Goal: Task Accomplishment & Management: Understand process/instructions

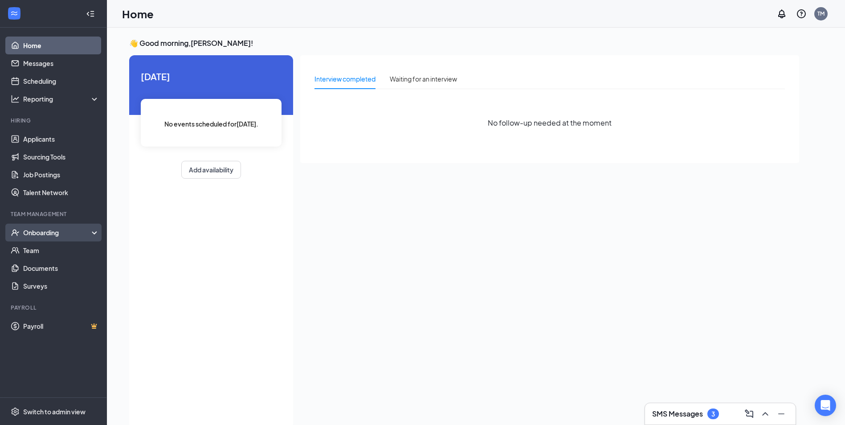
click at [59, 231] on div "Onboarding" at bounding box center [57, 232] width 69 height 9
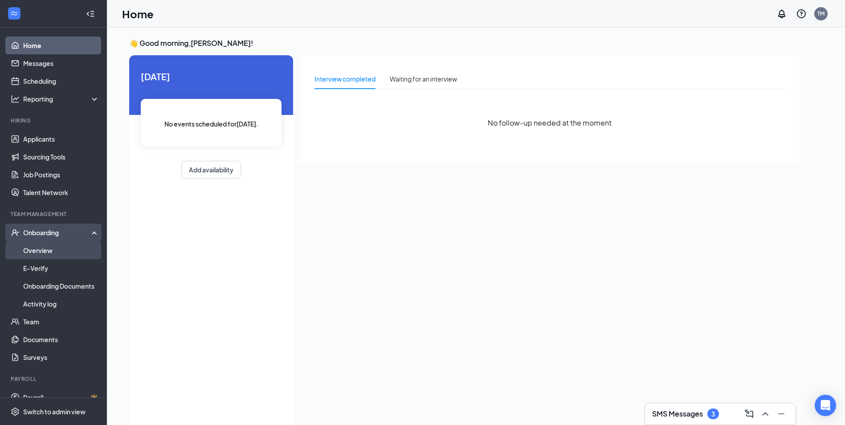
click at [48, 249] on link "Overview" at bounding box center [61, 250] width 76 height 18
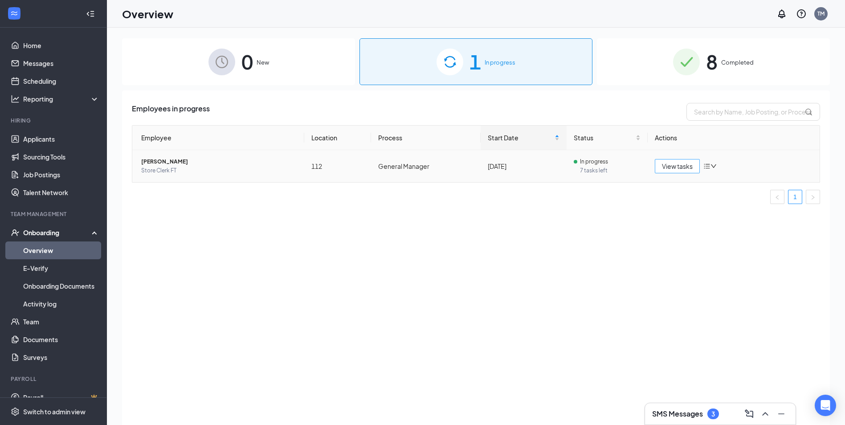
click at [684, 167] on span "View tasks" at bounding box center [677, 166] width 31 height 10
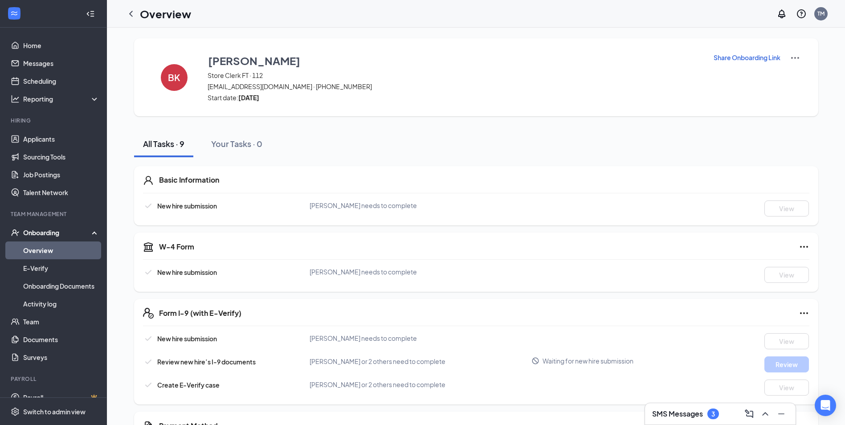
click at [34, 248] on link "Overview" at bounding box center [61, 250] width 76 height 18
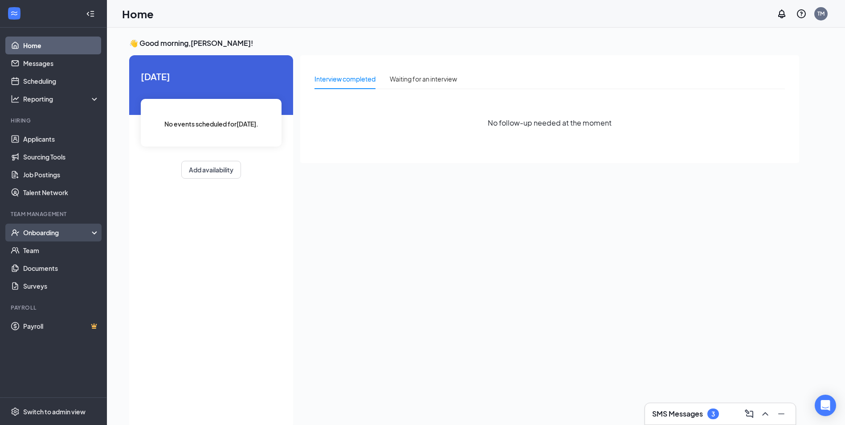
click at [45, 231] on div "Onboarding" at bounding box center [57, 232] width 69 height 9
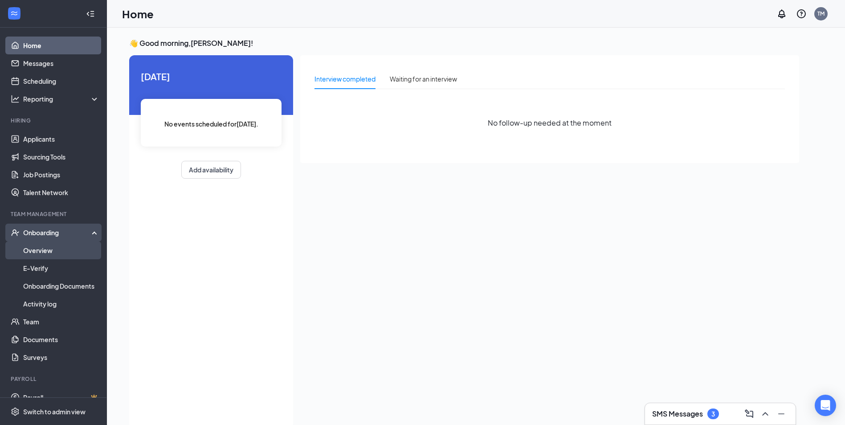
click at [44, 251] on link "Overview" at bounding box center [61, 250] width 76 height 18
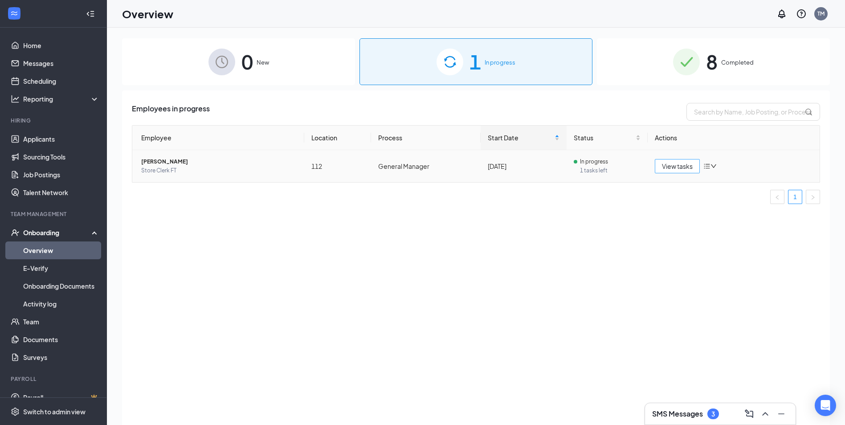
click at [672, 168] on span "View tasks" at bounding box center [677, 166] width 31 height 10
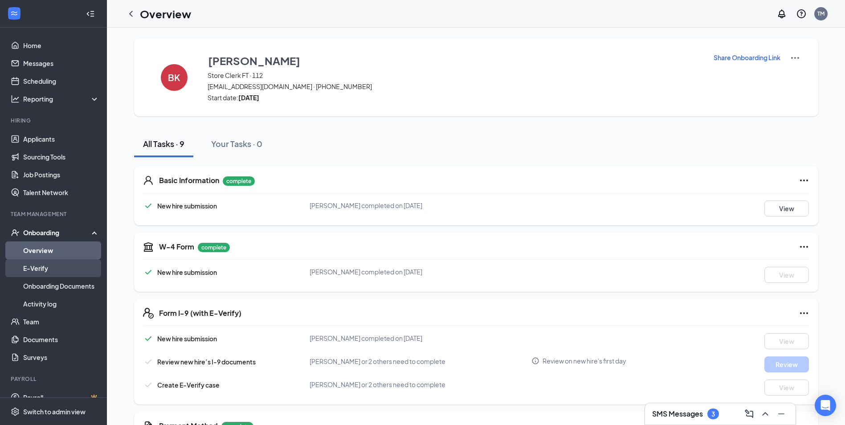
click at [36, 265] on link "E-Verify" at bounding box center [61, 268] width 76 height 18
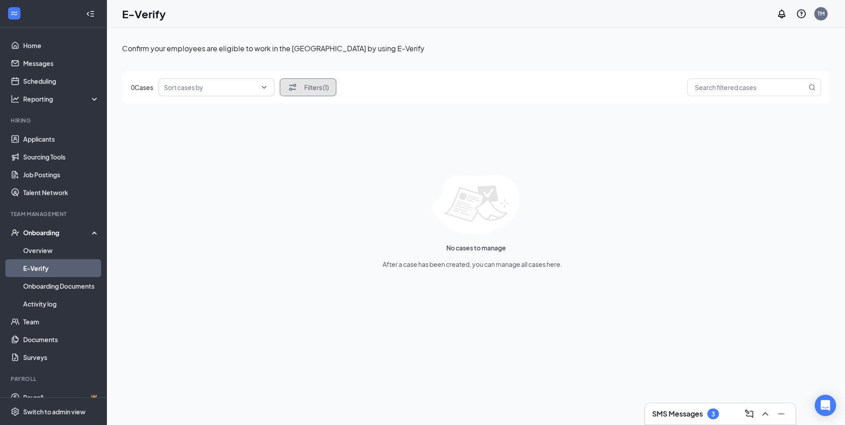
click at [305, 88] on button "Filters (1)" at bounding box center [308, 87] width 57 height 18
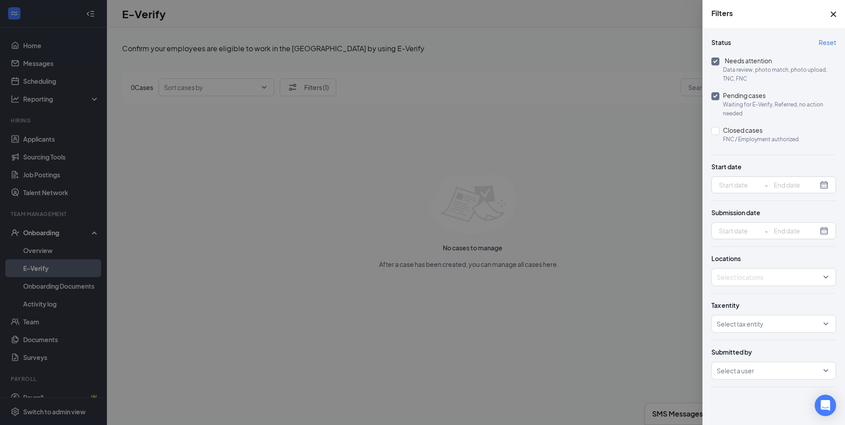
click at [36, 268] on div at bounding box center [422, 212] width 845 height 425
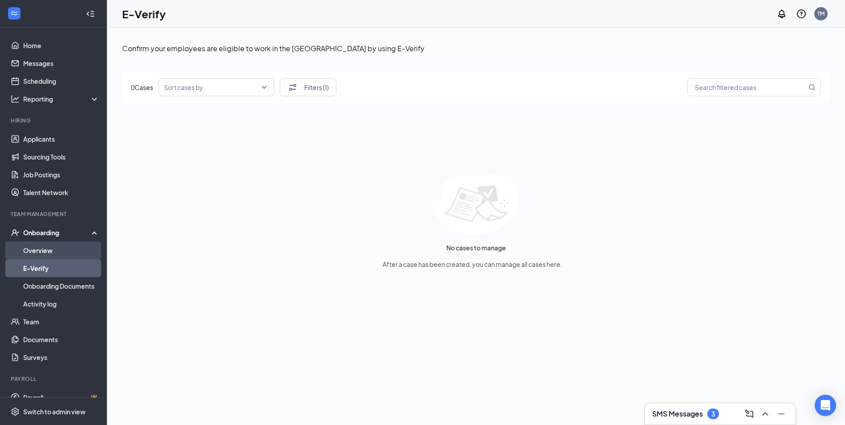
click at [42, 247] on link "Overview" at bounding box center [61, 250] width 76 height 18
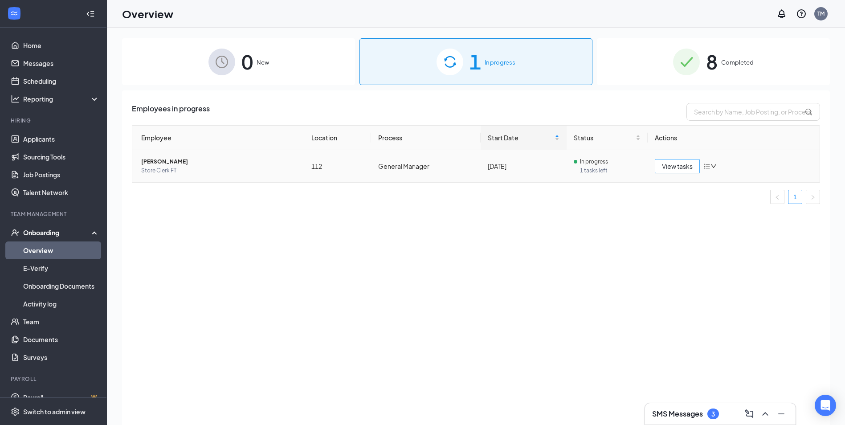
click at [668, 167] on span "View tasks" at bounding box center [677, 166] width 31 height 10
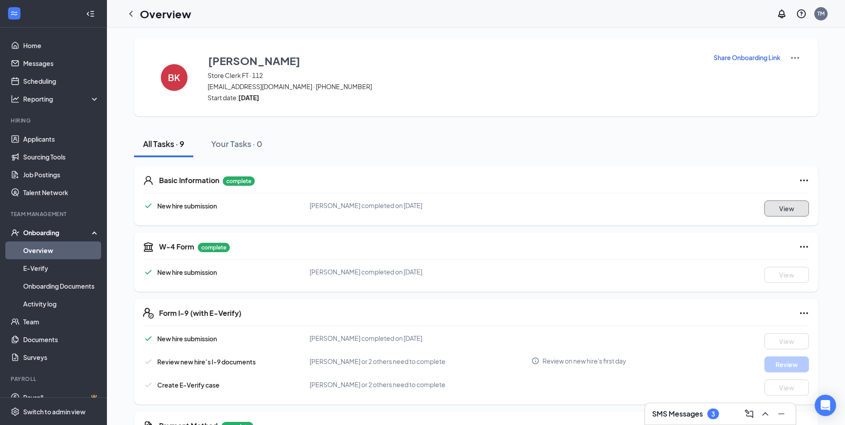
click at [801, 208] on button "View" at bounding box center [786, 208] width 45 height 16
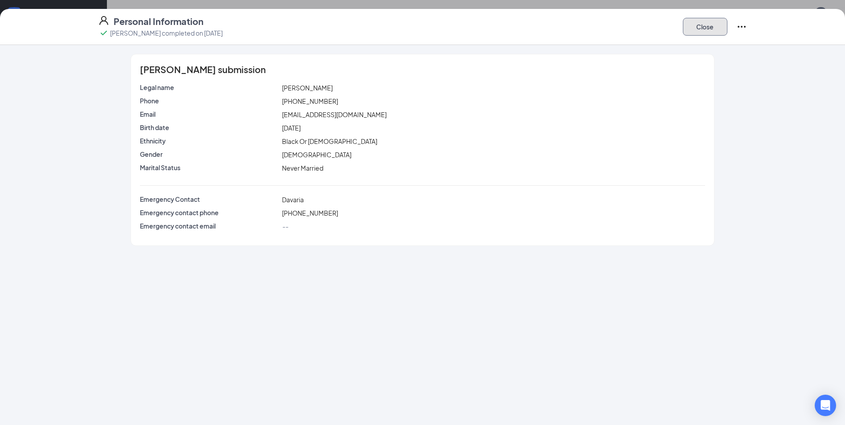
click at [718, 33] on button "Close" at bounding box center [705, 27] width 45 height 18
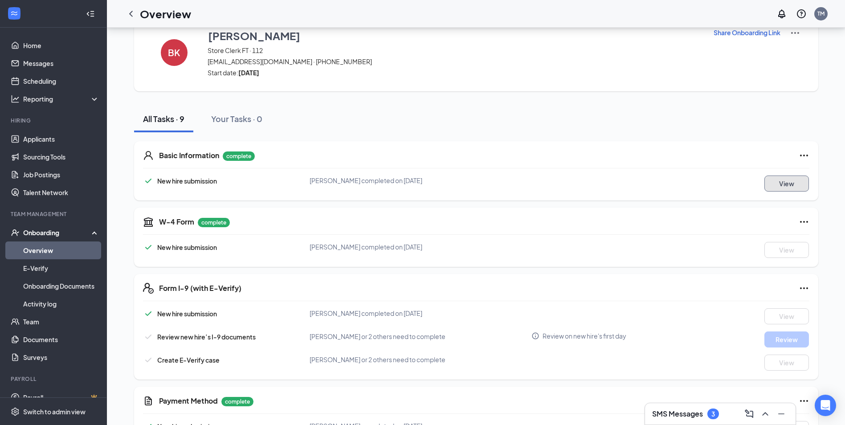
scroll to position [45, 0]
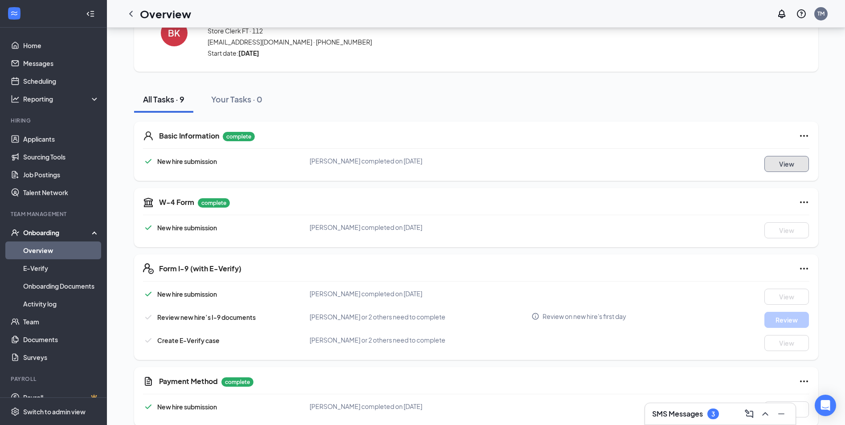
click at [783, 169] on button "View" at bounding box center [786, 164] width 45 height 16
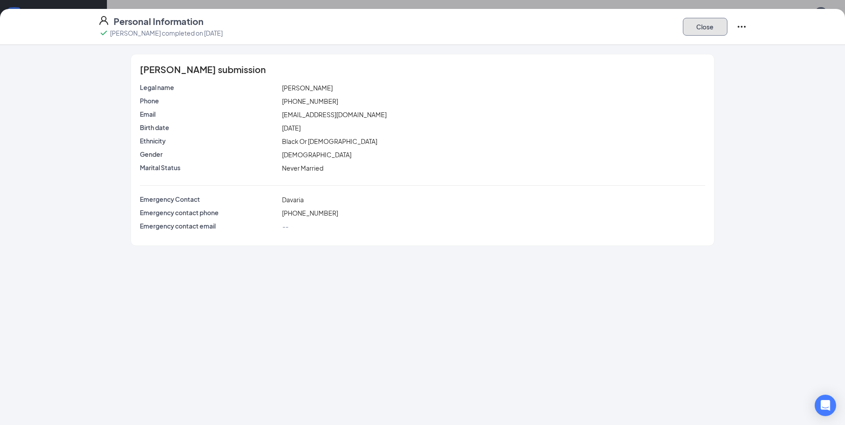
click at [717, 28] on button "Close" at bounding box center [705, 27] width 45 height 18
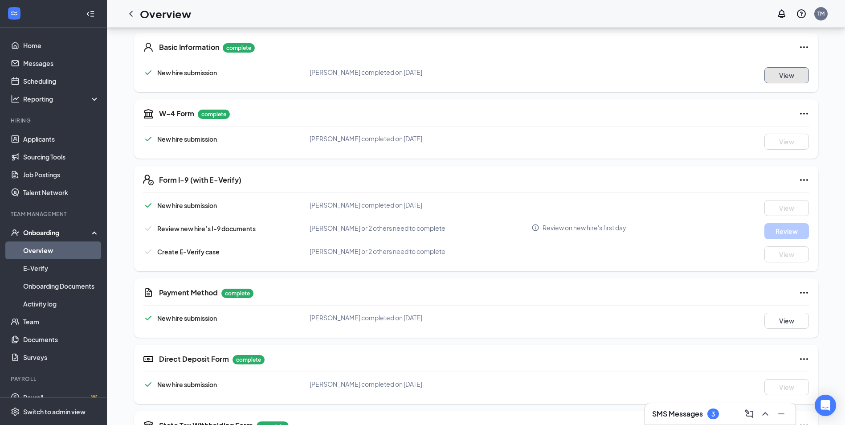
scroll to position [77, 0]
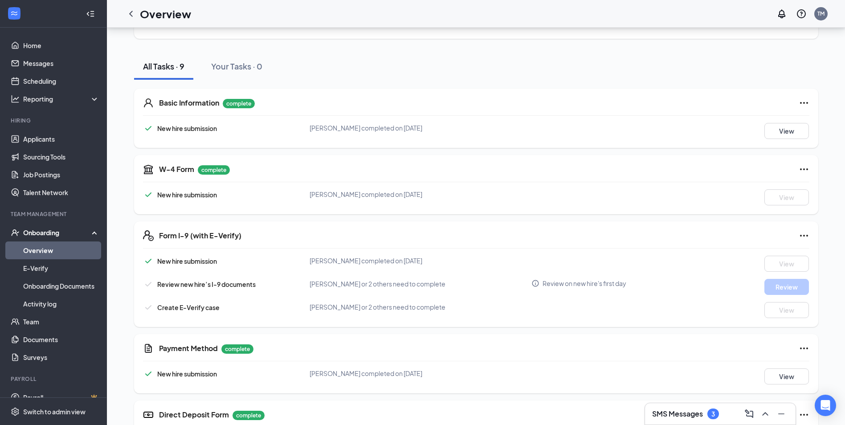
click at [536, 284] on icon "Info" at bounding box center [535, 283] width 8 height 8
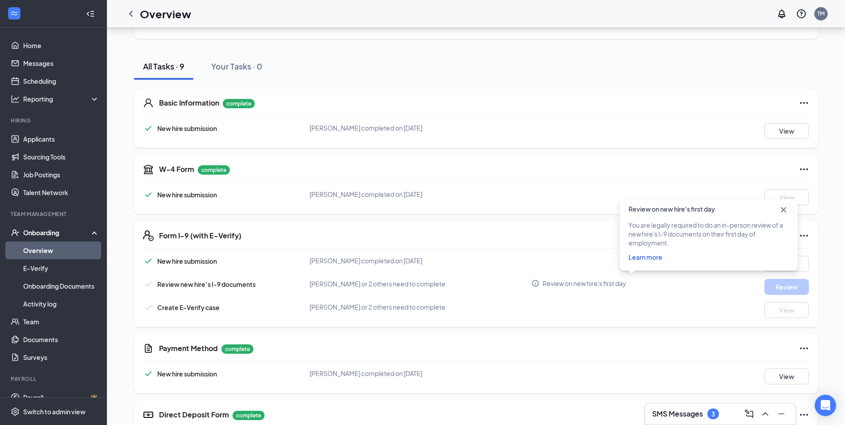
click at [782, 210] on icon "Cross" at bounding box center [783, 209] width 5 height 5
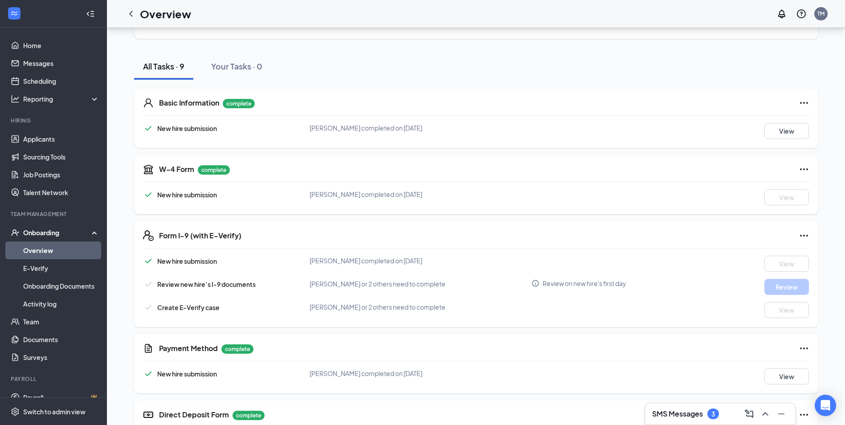
scroll to position [0, 0]
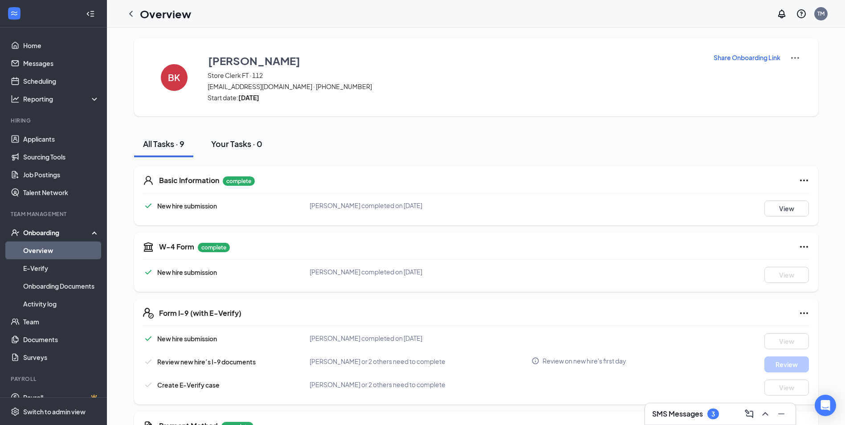
click at [228, 141] on div "Your Tasks · 0" at bounding box center [236, 143] width 51 height 11
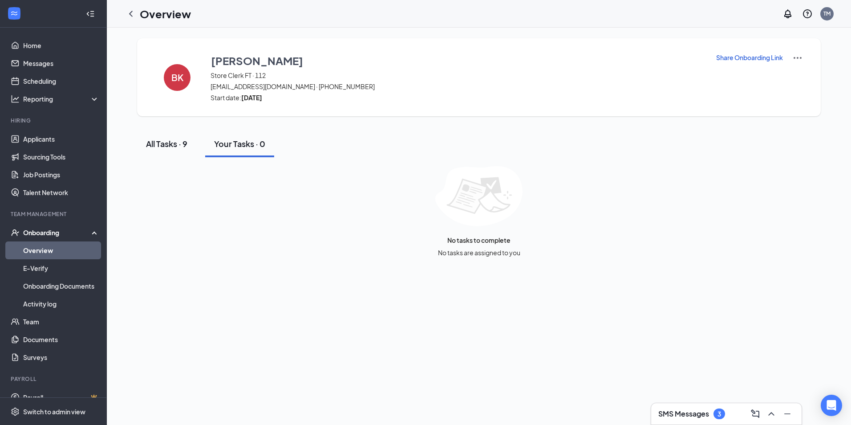
click at [171, 146] on div "All Tasks · 9" at bounding box center [166, 143] width 41 height 11
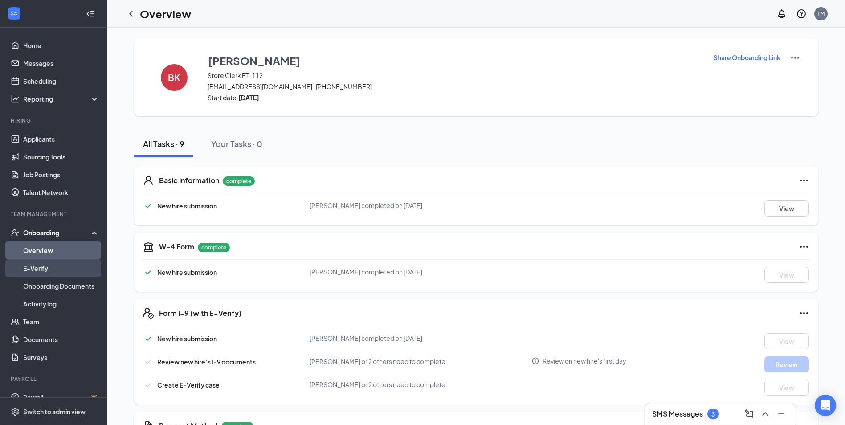
click at [46, 268] on link "E-Verify" at bounding box center [61, 268] width 76 height 18
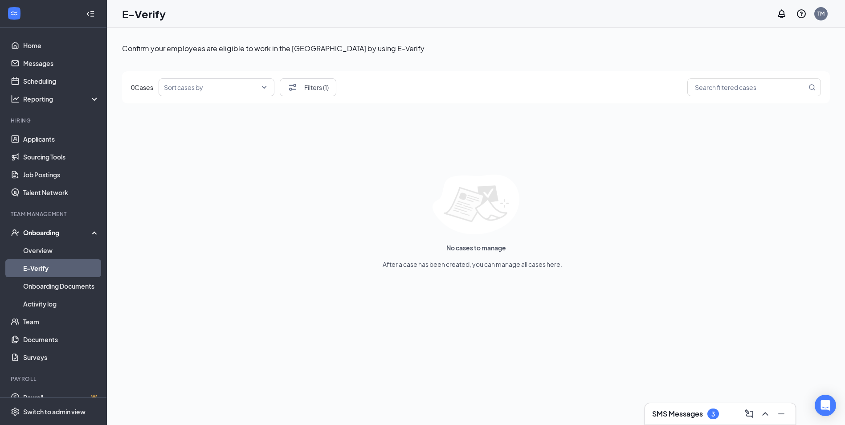
click at [46, 268] on link "E-Verify" at bounding box center [61, 268] width 76 height 18
click at [45, 250] on link "Overview" at bounding box center [61, 250] width 76 height 18
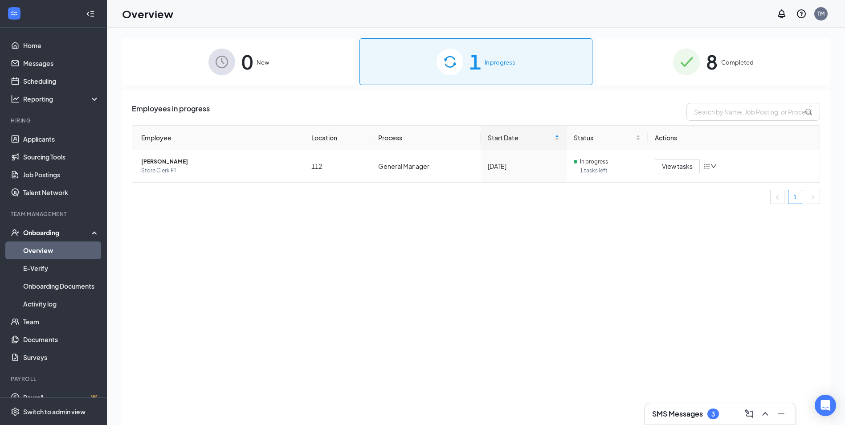
click at [449, 62] on img at bounding box center [449, 62] width 27 height 27
click at [447, 61] on img at bounding box center [449, 62] width 27 height 27
click at [50, 271] on link "E-Verify" at bounding box center [61, 268] width 76 height 18
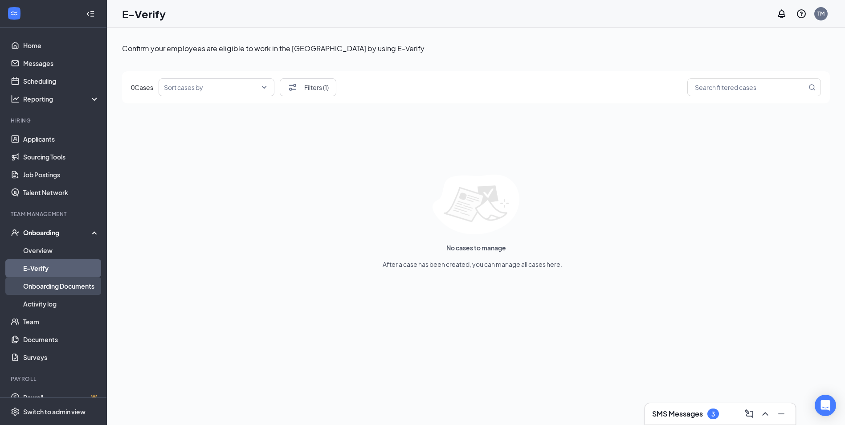
click at [45, 285] on link "Onboarding Documents" at bounding box center [61, 286] width 76 height 18
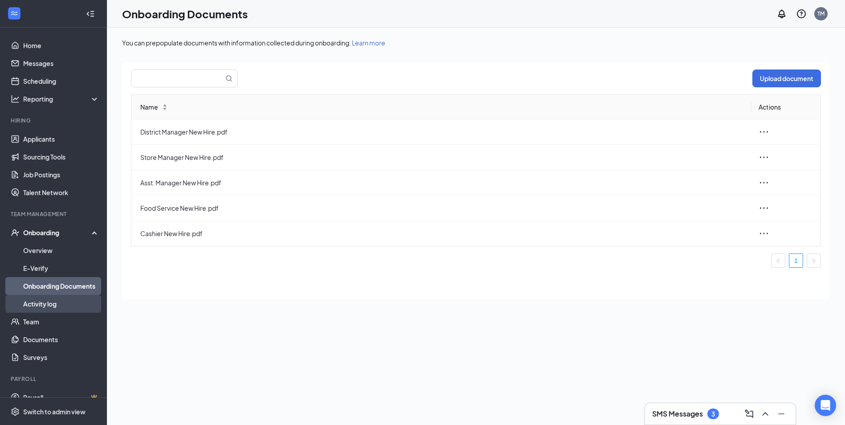
click at [42, 305] on link "Activity log" at bounding box center [61, 304] width 76 height 18
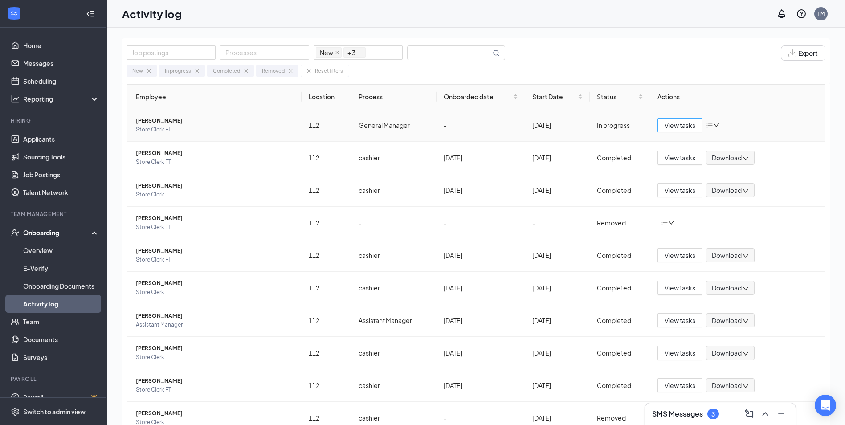
click at [667, 125] on span "View tasks" at bounding box center [679, 125] width 31 height 10
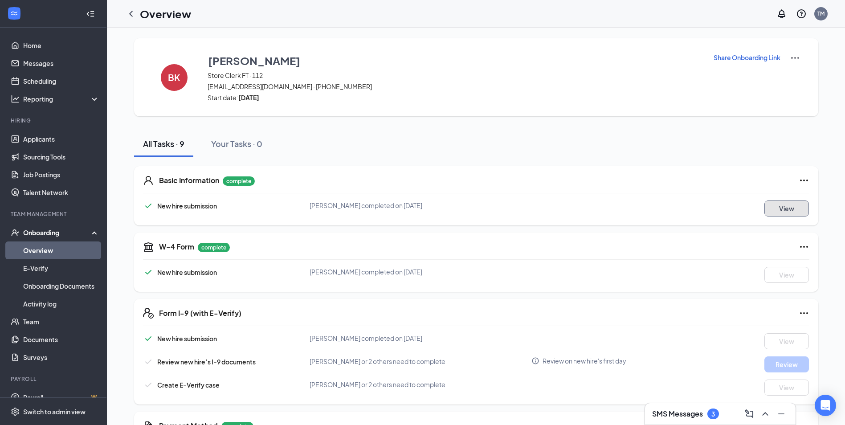
click at [787, 207] on button "View" at bounding box center [786, 208] width 45 height 16
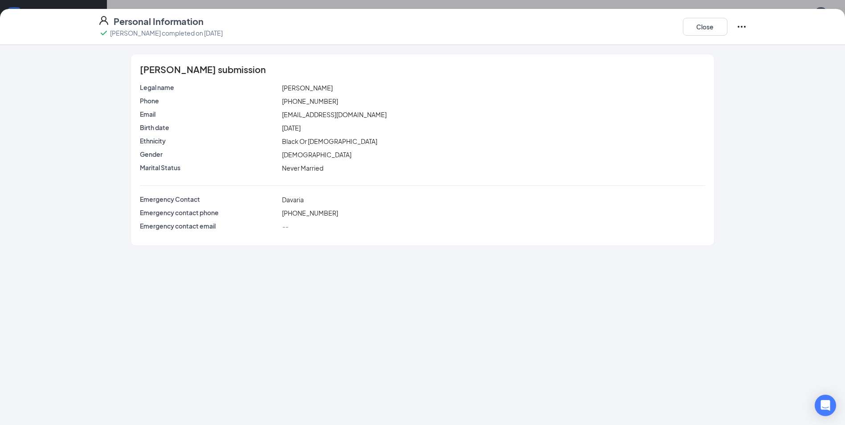
click at [742, 24] on icon "Ellipses" at bounding box center [741, 26] width 11 height 11
click at [720, 30] on button "Close" at bounding box center [705, 27] width 45 height 18
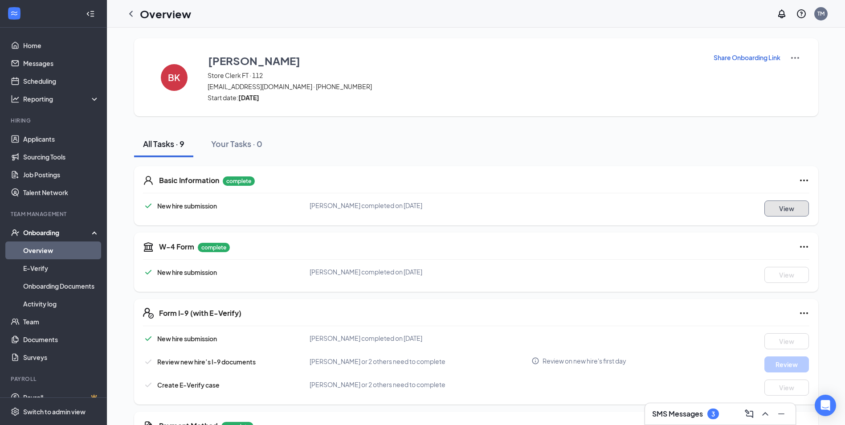
click at [786, 205] on button "View" at bounding box center [786, 208] width 45 height 16
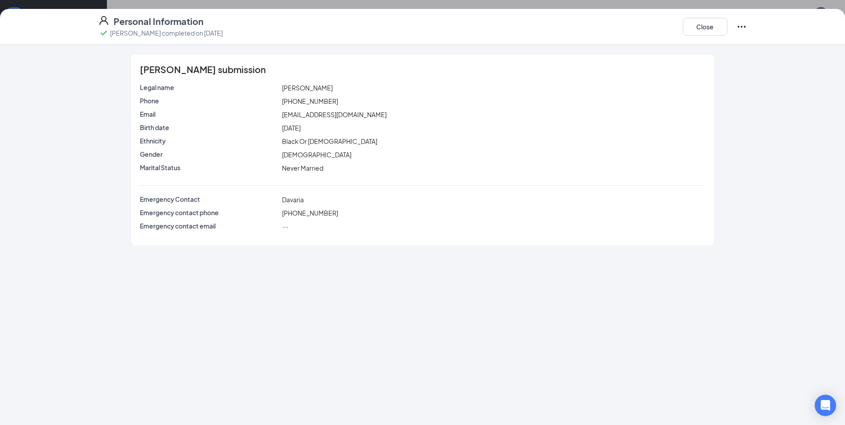
scroll to position [256, 0]
click at [714, 30] on button "Close" at bounding box center [705, 27] width 45 height 18
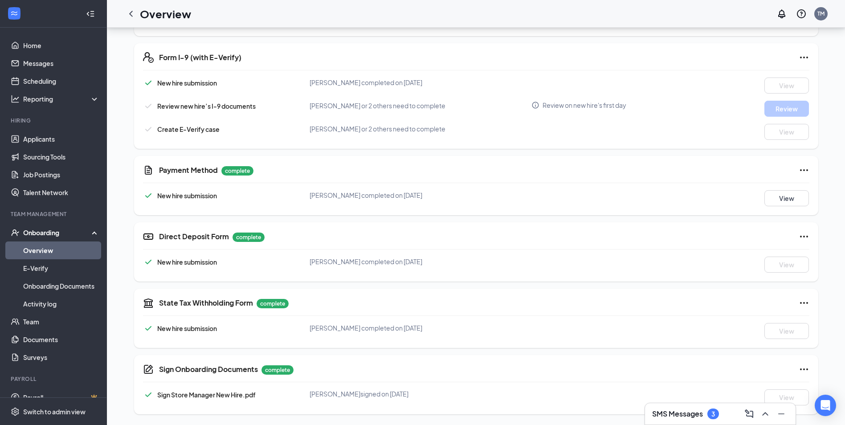
scroll to position [0, 0]
